Goal: Transaction & Acquisition: Purchase product/service

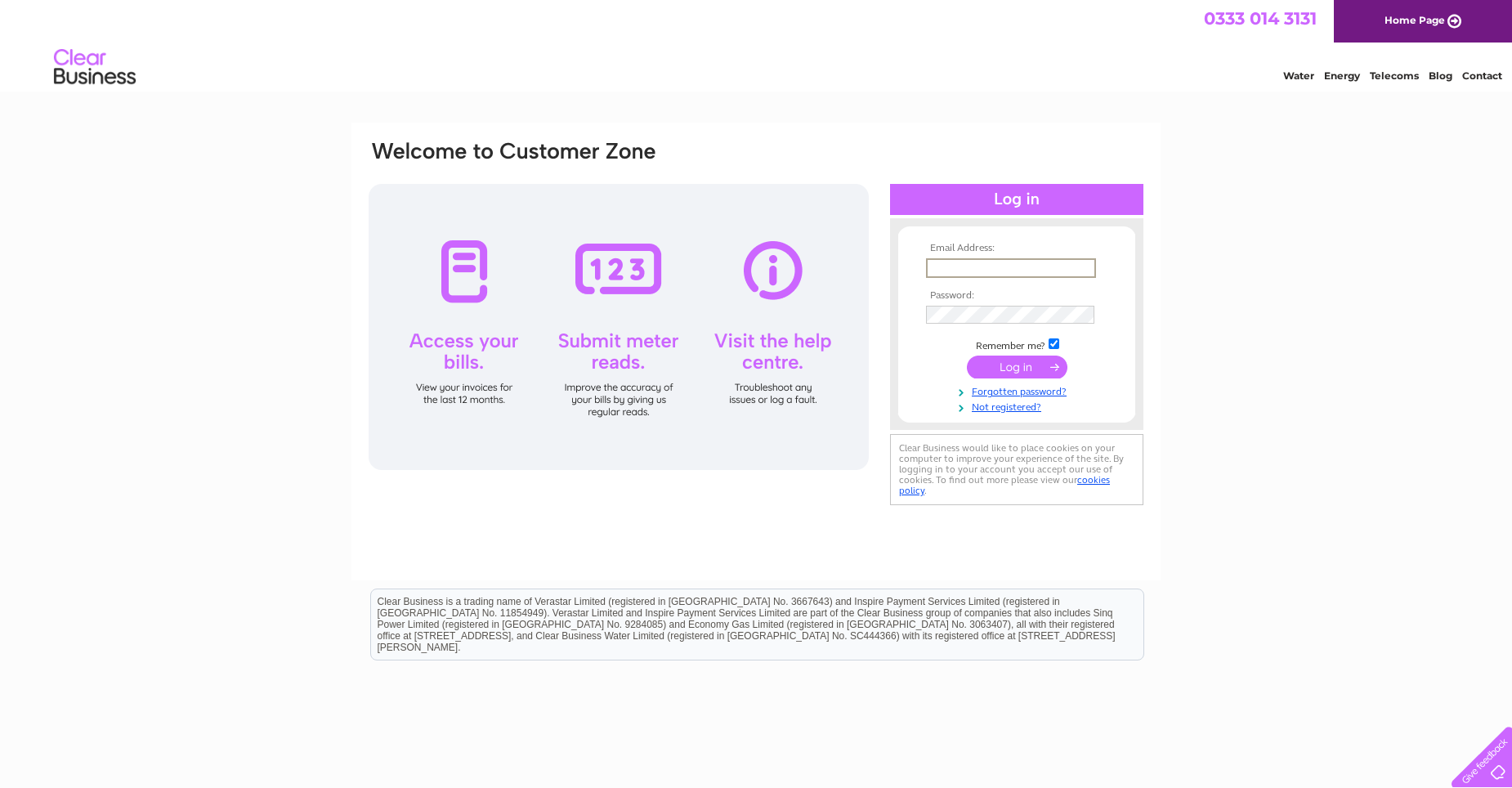
type input "bakerskilmarnock@gmail.com"
click at [1031, 366] on input "submit" at bounding box center [1016, 365] width 101 height 23
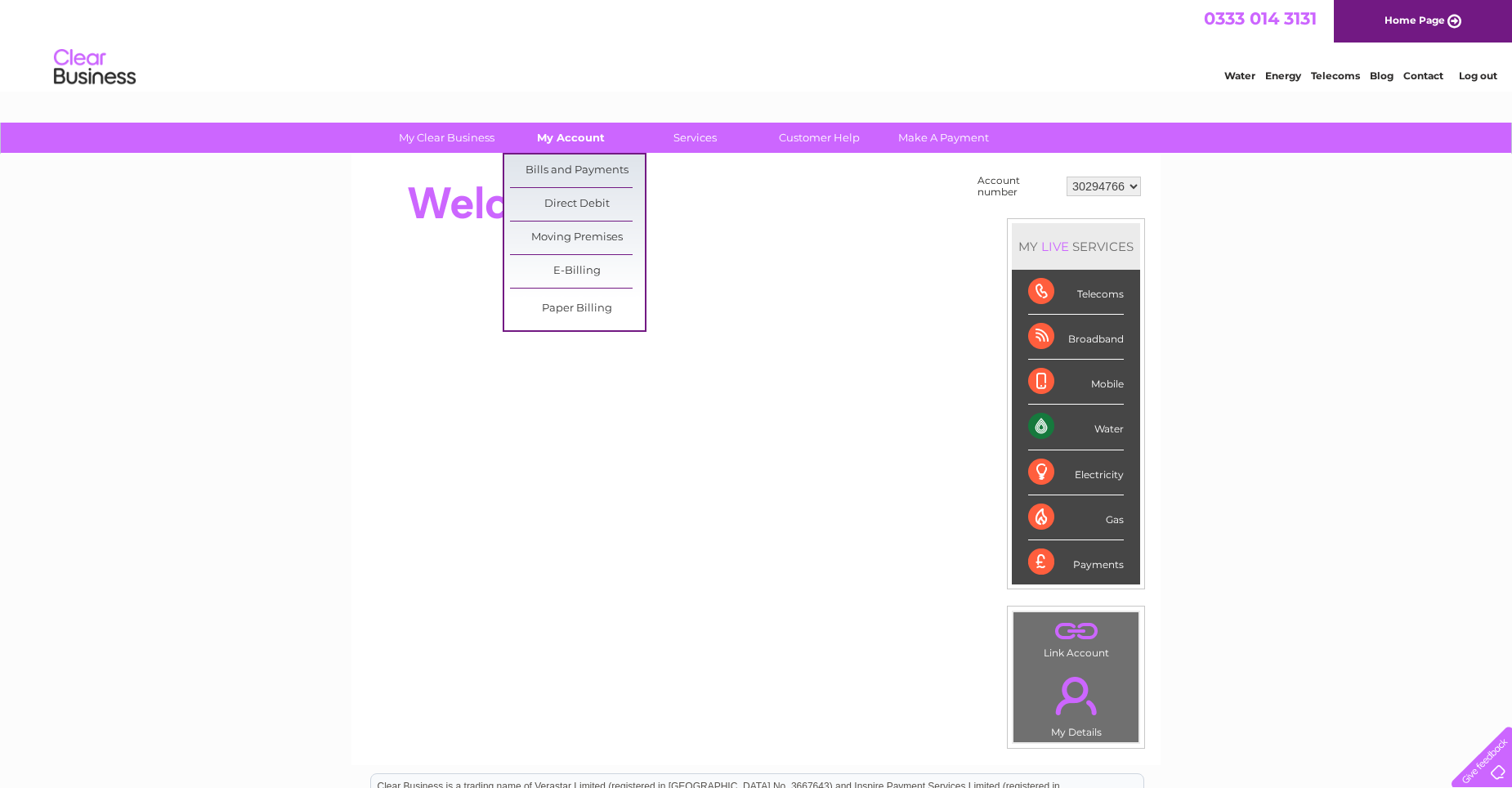
click at [577, 135] on link "My Account" at bounding box center [570, 138] width 135 height 31
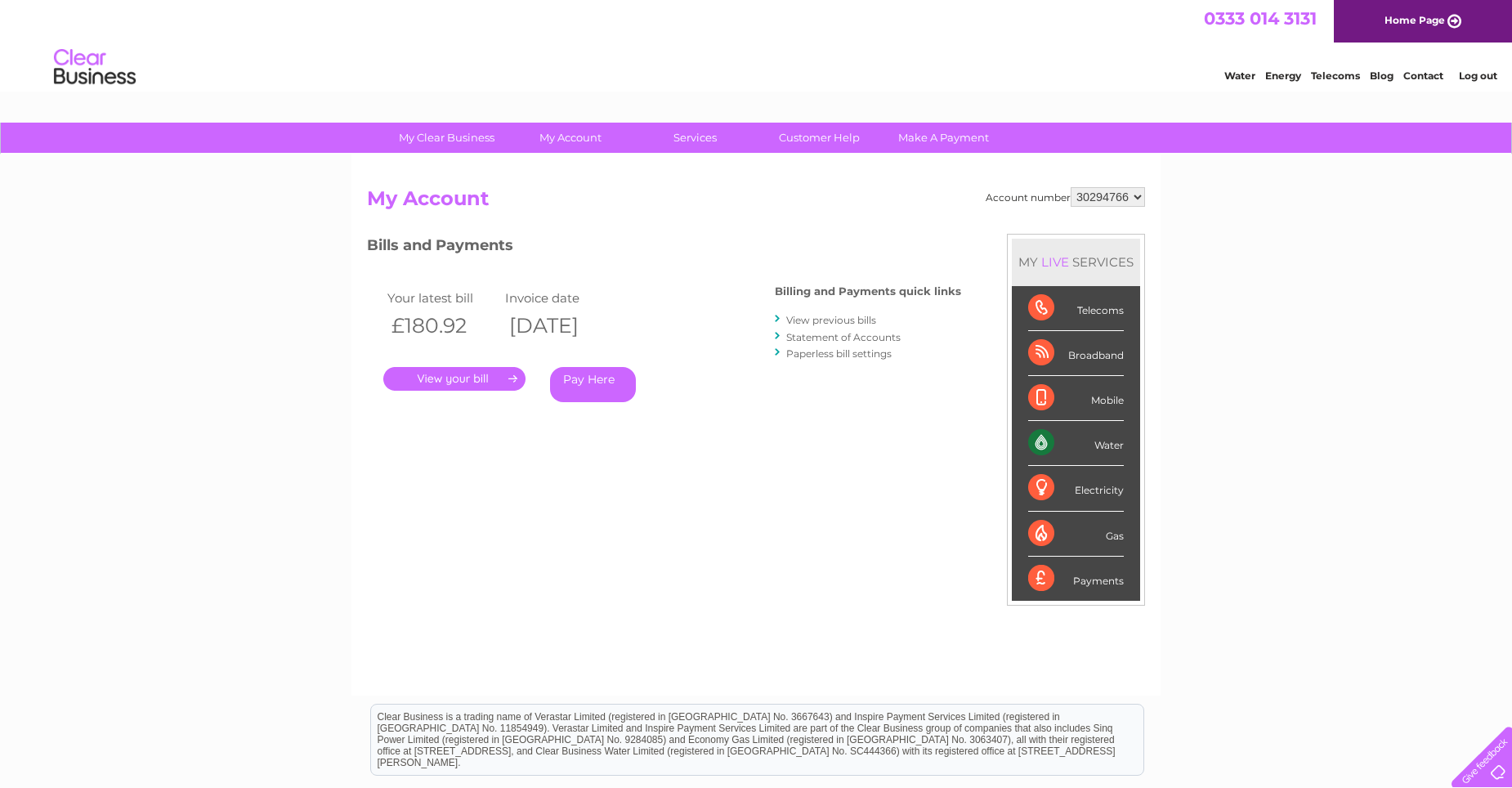
click at [485, 374] on link "." at bounding box center [454, 379] width 142 height 24
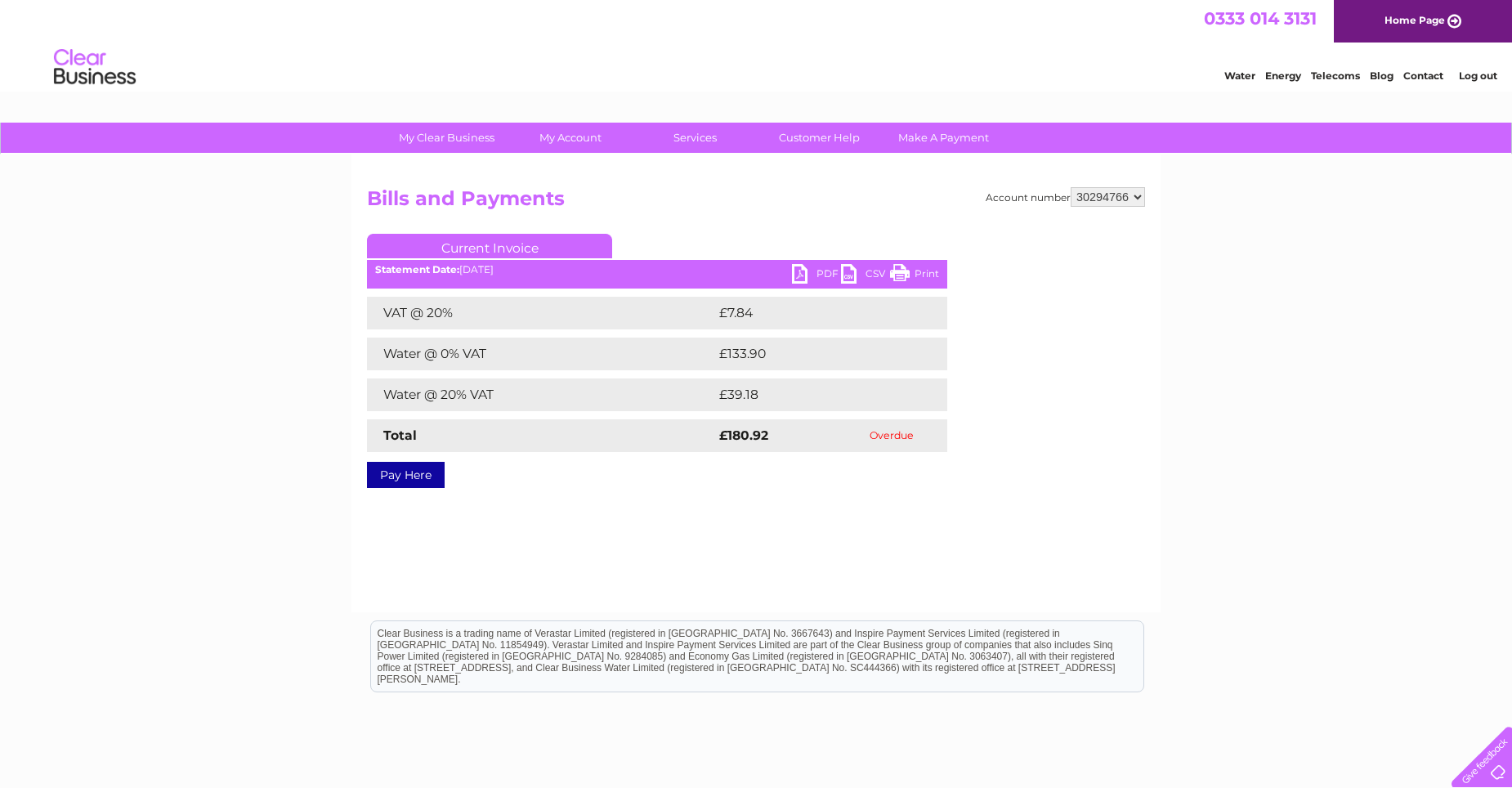
click at [817, 274] on link "PDF" at bounding box center [816, 275] width 49 height 24
click at [403, 481] on link "Pay Here" at bounding box center [406, 475] width 78 height 26
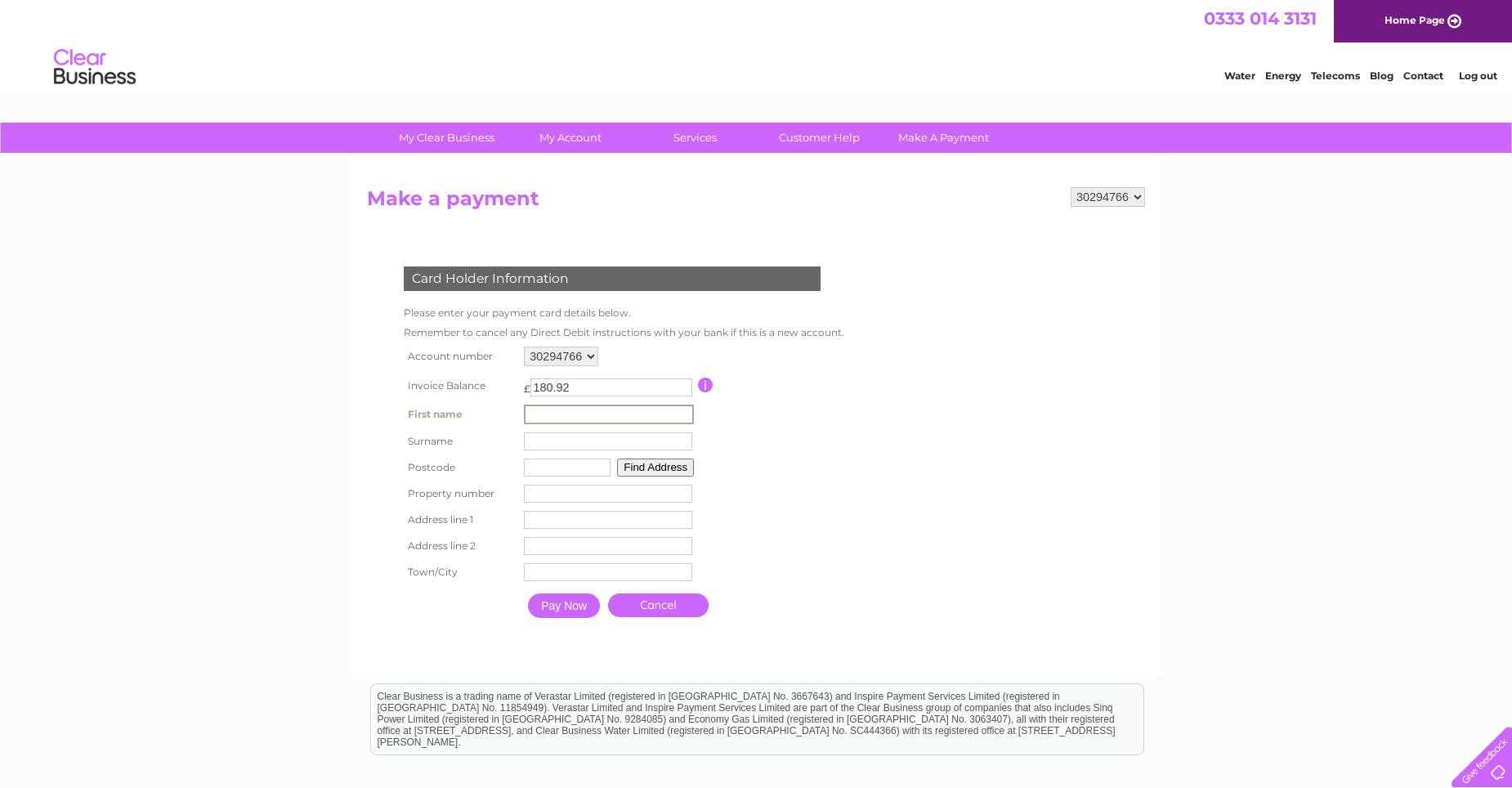
click at [587, 416] on input "text" at bounding box center [608, 414] width 170 height 19
type input "[PERSON_NAME]"
type input "ka3 4af"
type input "5"
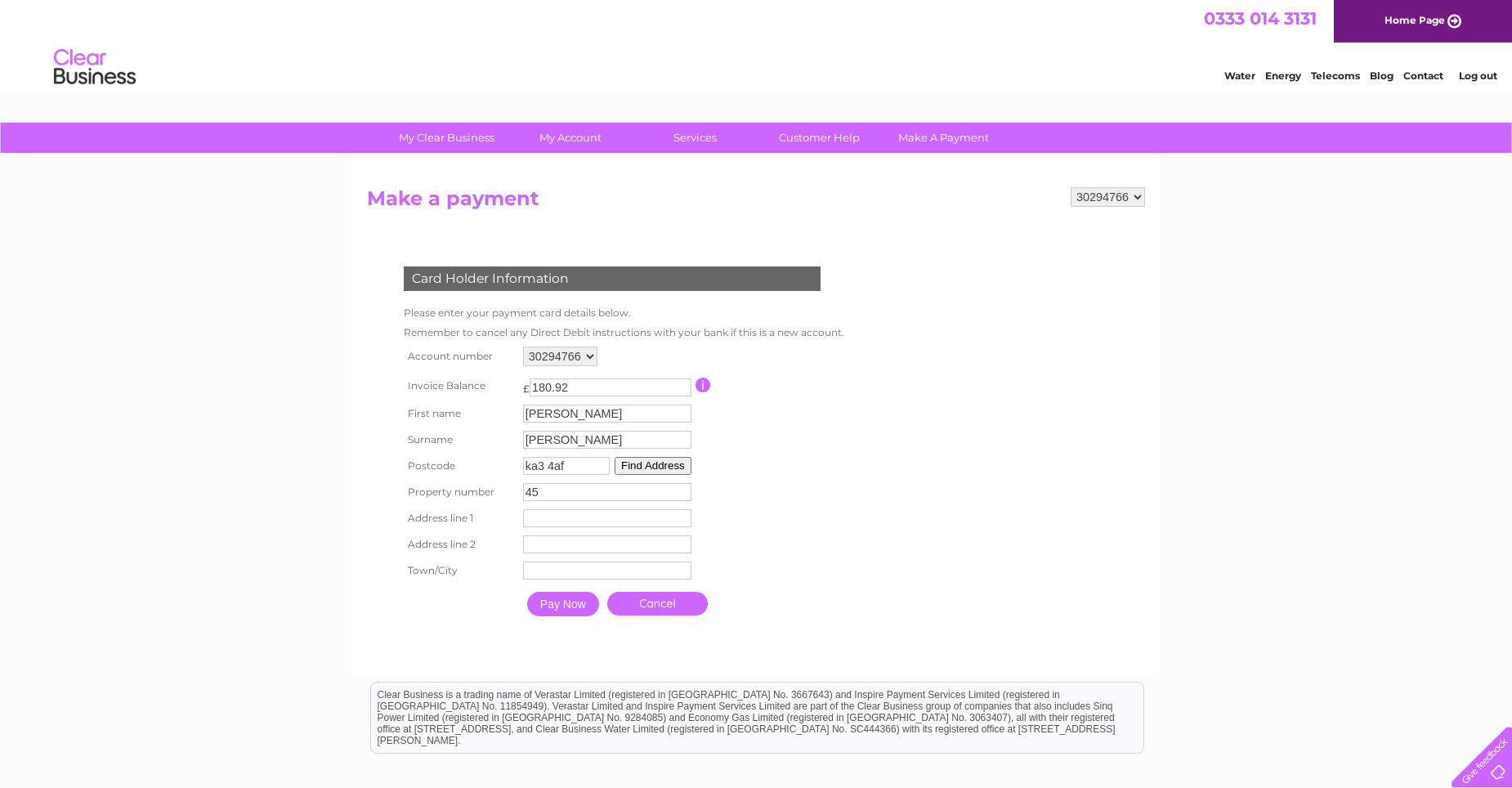
type input "45"
click at [677, 461] on button "Find Address" at bounding box center [653, 465] width 77 height 18
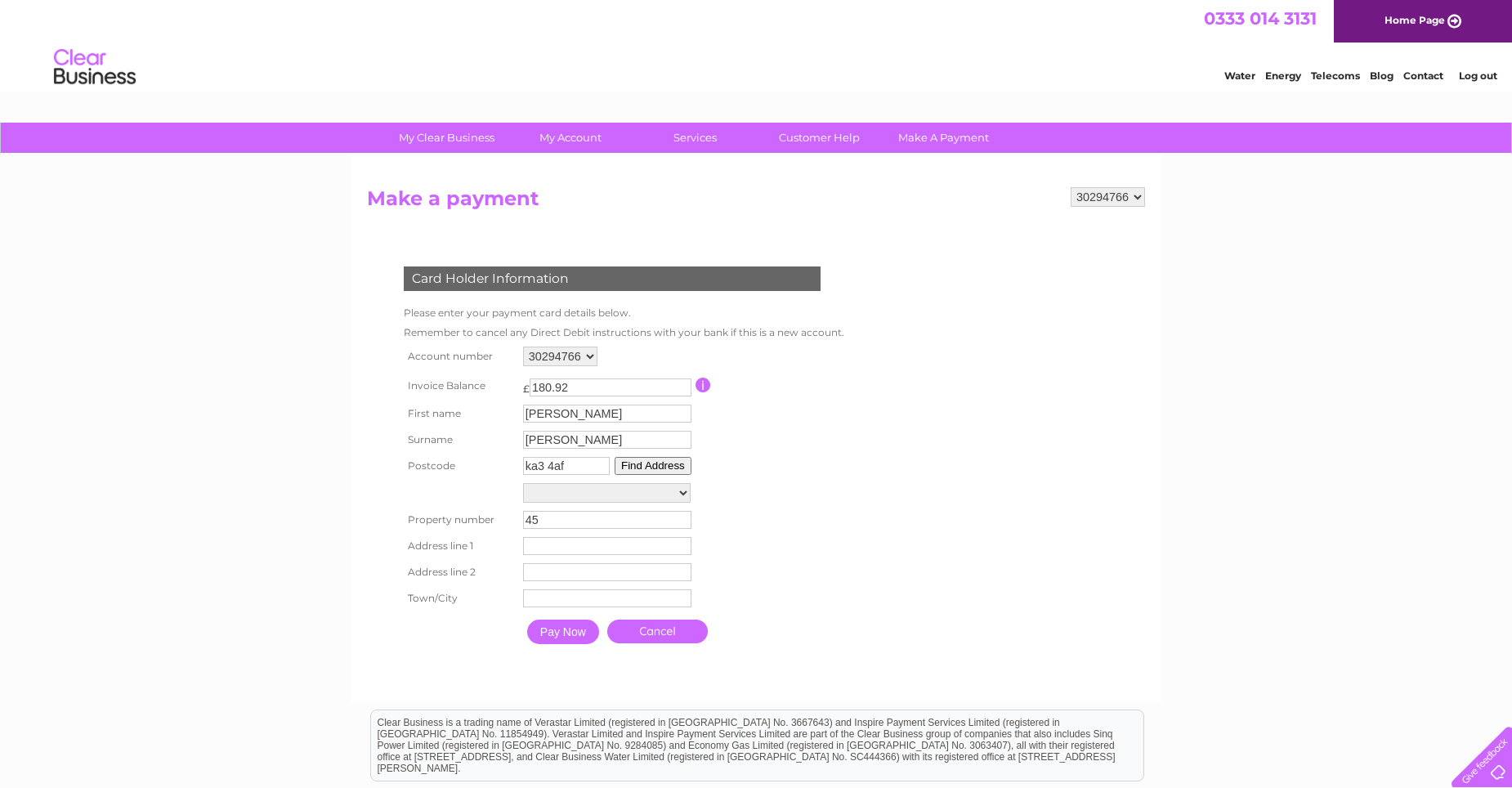
click at [606, 497] on select "Street Record, Joiners Lane Post Box 1M From Post Office,, Main Street Street R…" at bounding box center [607, 493] width 168 height 19
select select "45,Main Street,,Kilmarnock"
click at [523, 483] on select "Street Record, Joiners Lane Post Box 1M From Post Office,, Main Street Street R…" at bounding box center [607, 494] width 168 height 21
type input "Main Street"
type input "Kilmarnock"
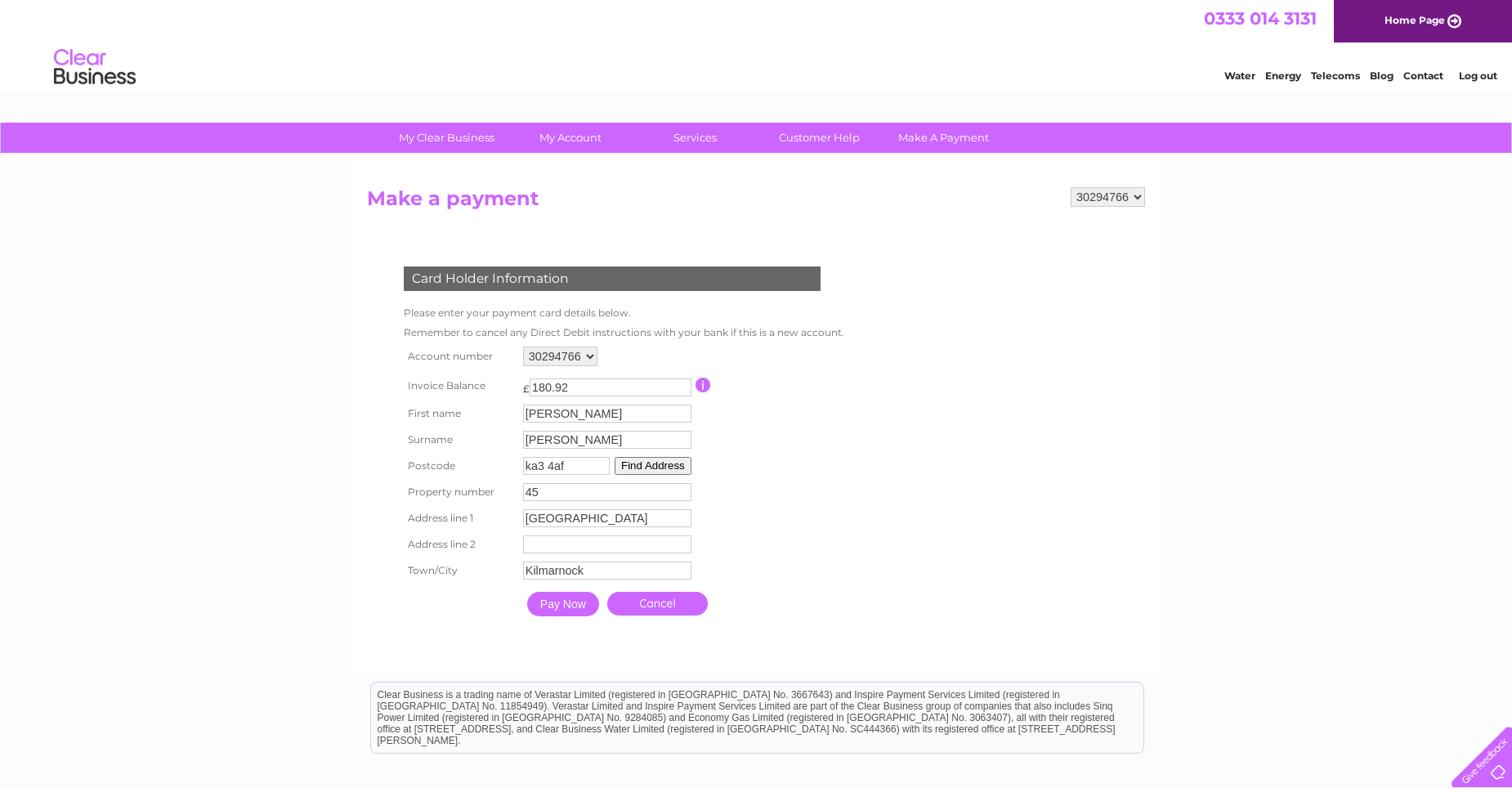
click at [578, 607] on input "Pay Now" at bounding box center [563, 604] width 72 height 25
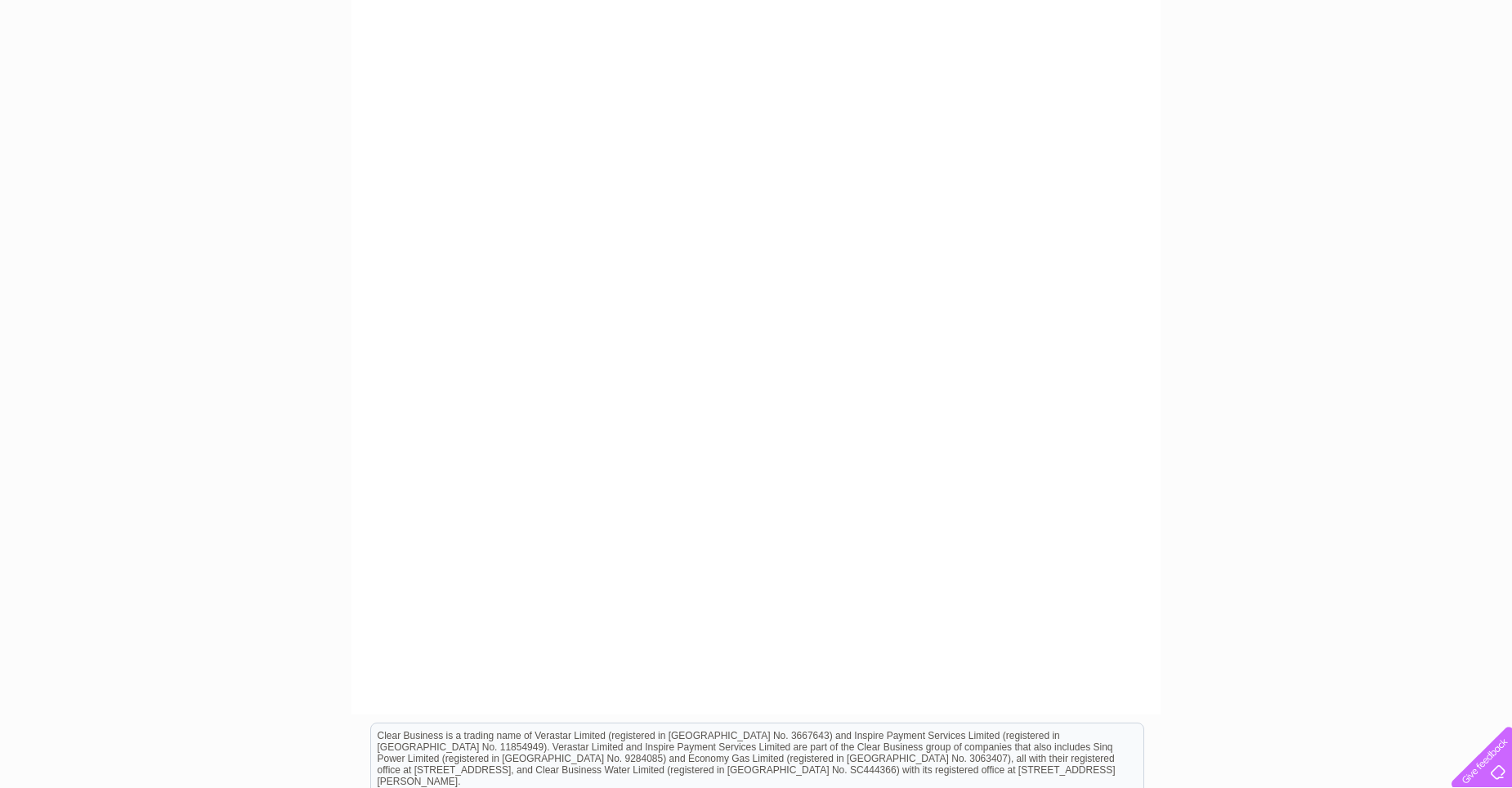
scroll to position [408, 0]
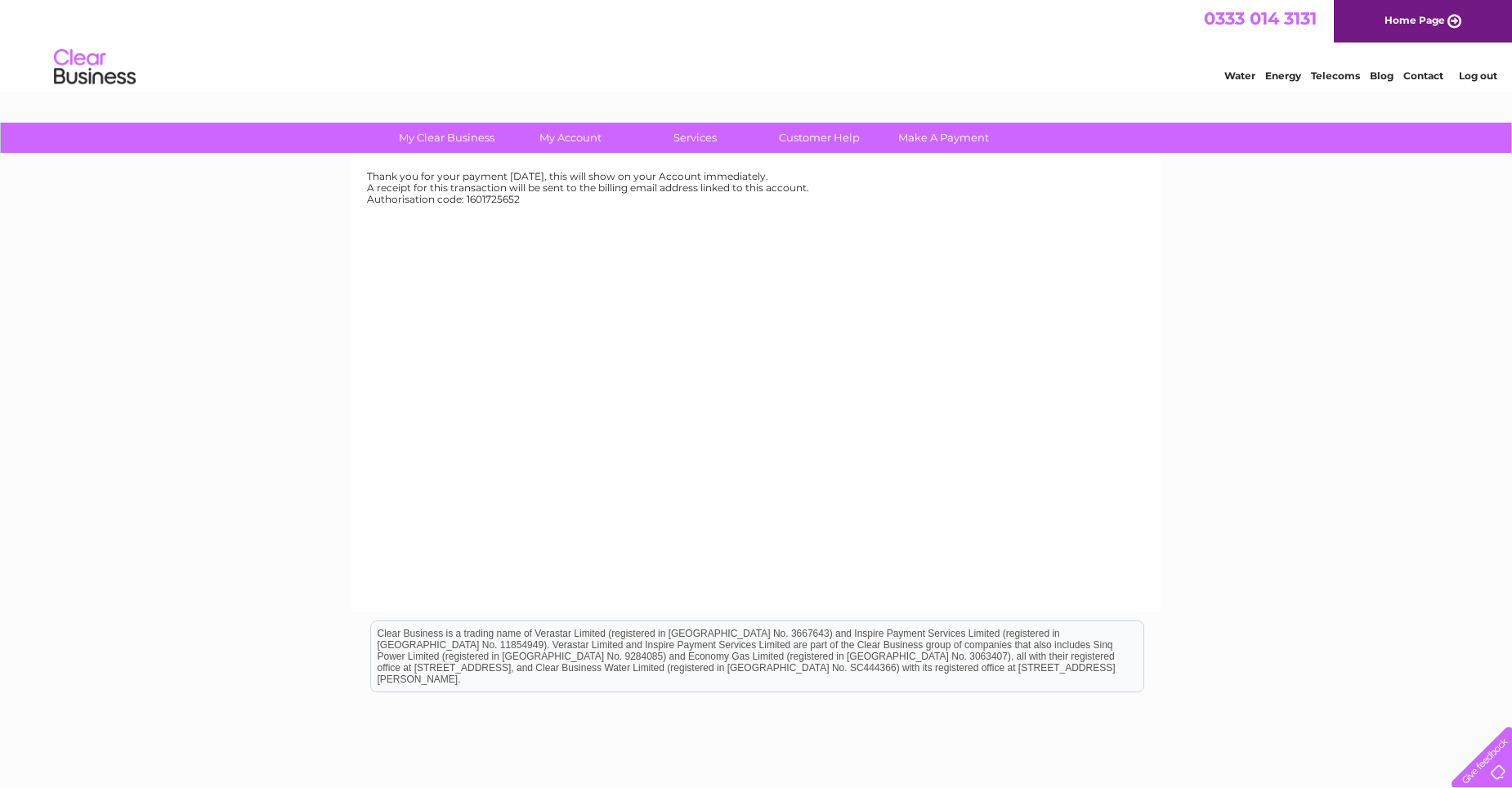
click at [518, 235] on div "Thank you for your payment [DATE], this will show on your Account immediately. …" at bounding box center [756, 382] width 809 height 457
